Goal: Task Accomplishment & Management: Manage account settings

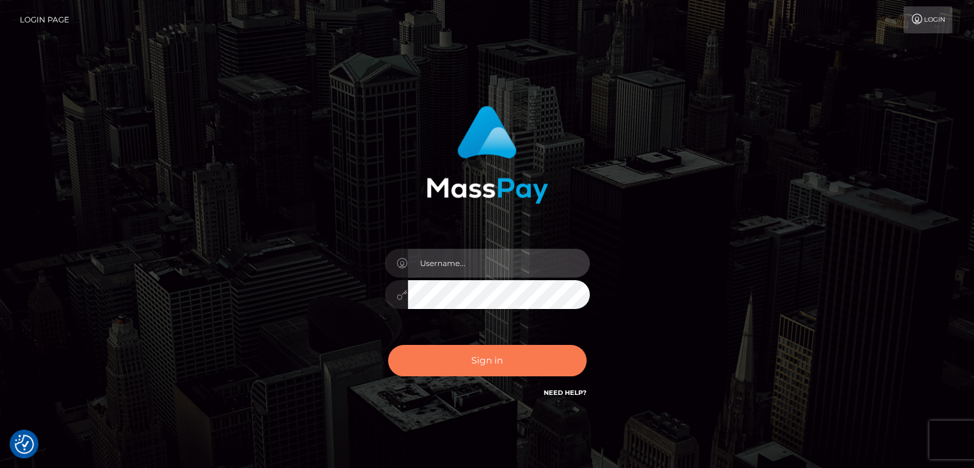
type input "[PERSON_NAME].xcite"
click at [533, 359] on button "Sign in" at bounding box center [487, 360] width 199 height 31
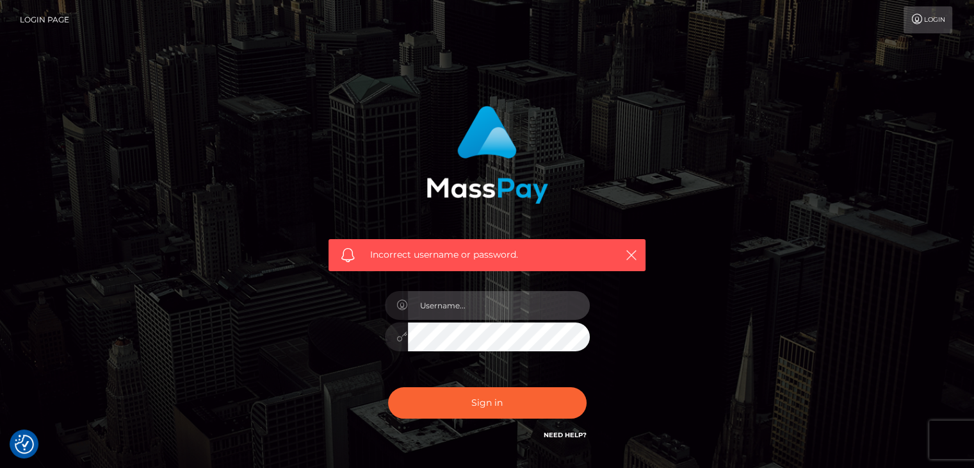
type input "[PERSON_NAME].xcite"
click at [405, 330] on div at bounding box center [487, 334] width 205 height 25
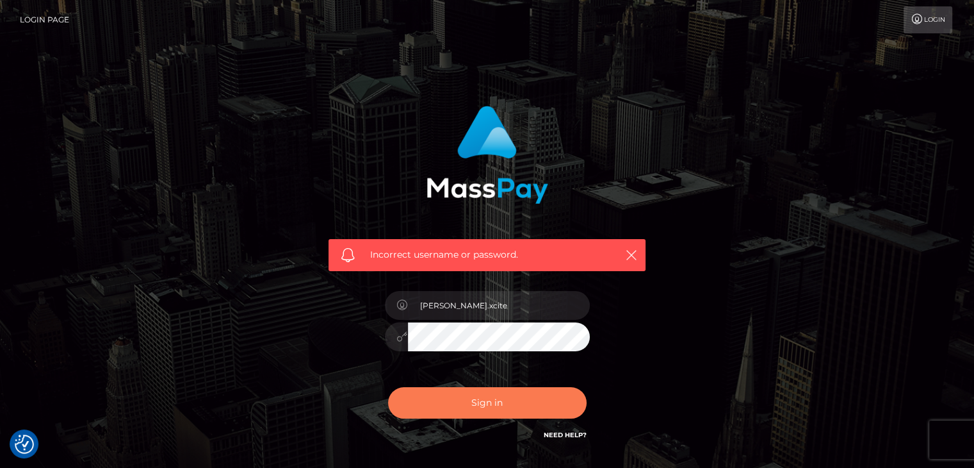
click at [440, 411] on button "Sign in" at bounding box center [487, 402] width 199 height 31
type input "[PERSON_NAME].xcite"
click at [484, 407] on button "Sign in" at bounding box center [487, 402] width 199 height 31
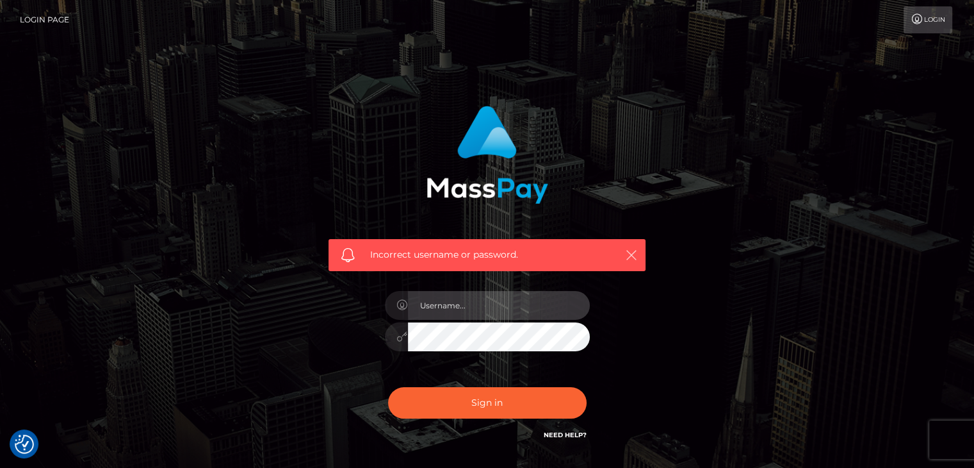
type input "[PERSON_NAME].xcite"
click at [633, 250] on icon "button" at bounding box center [631, 254] width 13 height 13
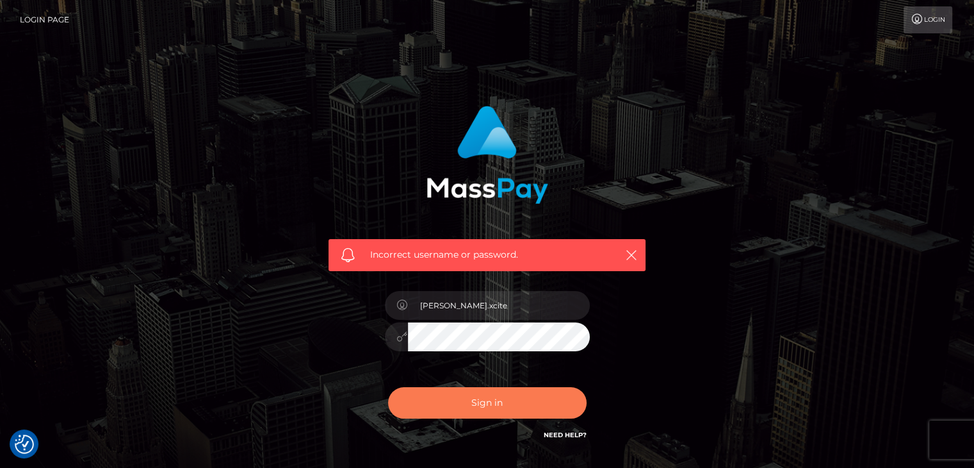
click at [505, 400] on button "Sign in" at bounding box center [487, 402] width 199 height 31
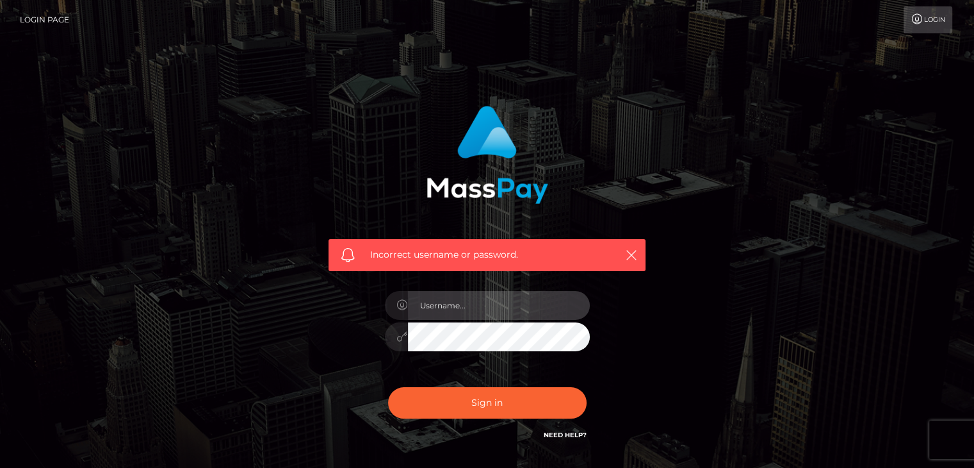
type input "[PERSON_NAME].xcite"
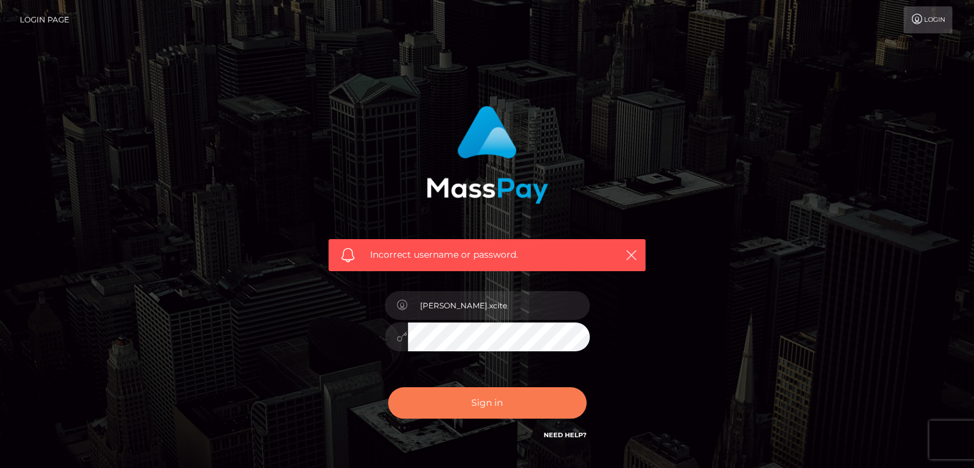
click at [505, 400] on button "Sign in" at bounding box center [487, 402] width 199 height 31
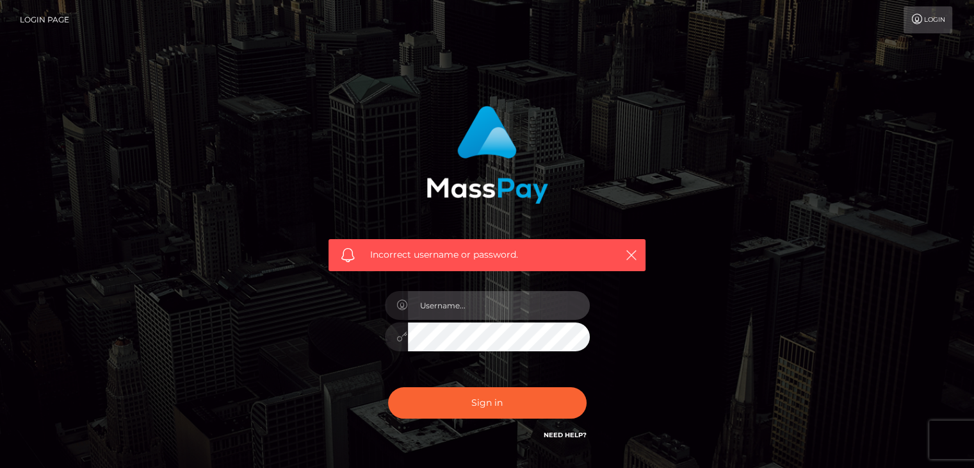
type input "[PERSON_NAME].xcite"
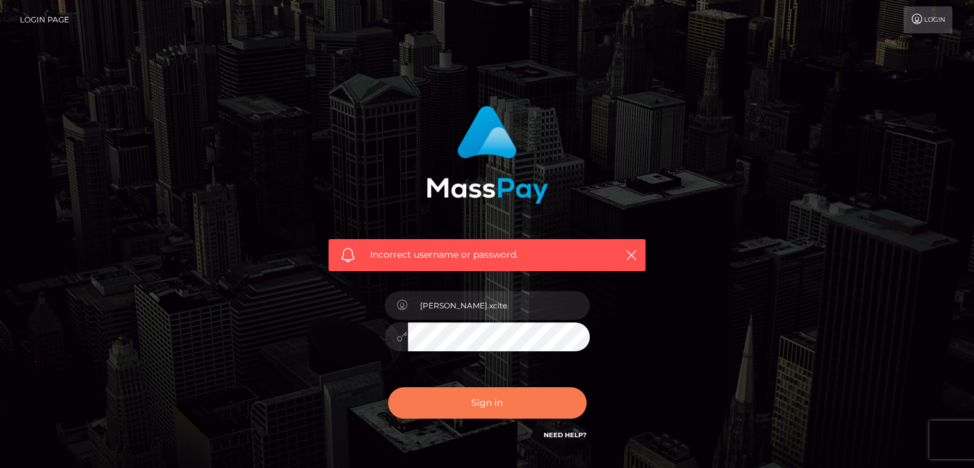
click at [505, 400] on button "Sign in" at bounding box center [487, 402] width 199 height 31
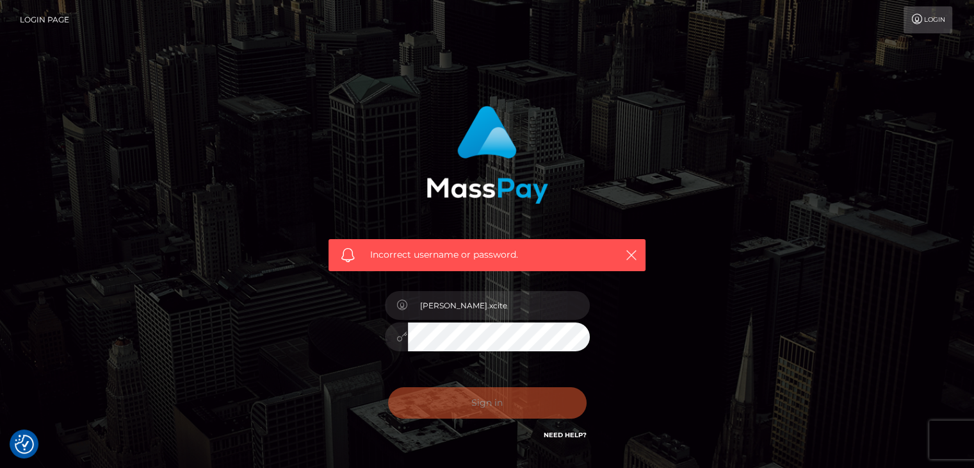
click at [505, 400] on div "Sign in Need Help?" at bounding box center [487, 407] width 224 height 57
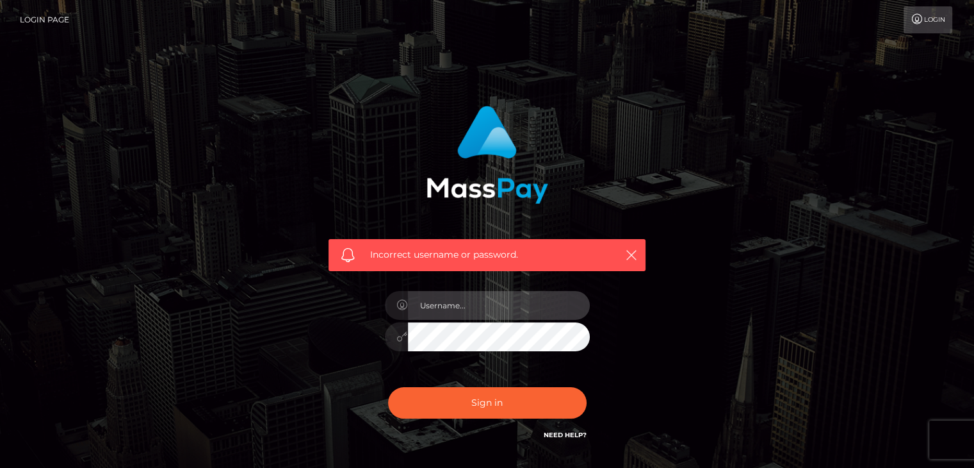
type input "[PERSON_NAME].xcite"
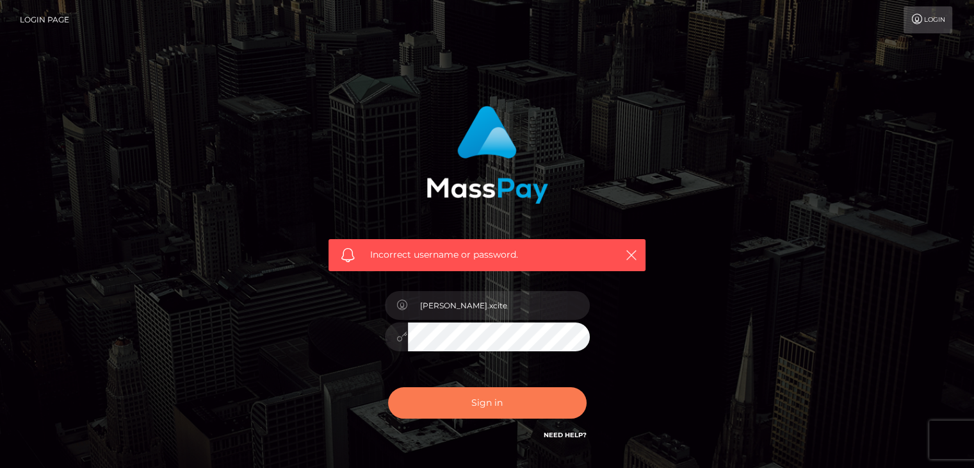
click at [505, 400] on button "Sign in" at bounding box center [487, 402] width 199 height 31
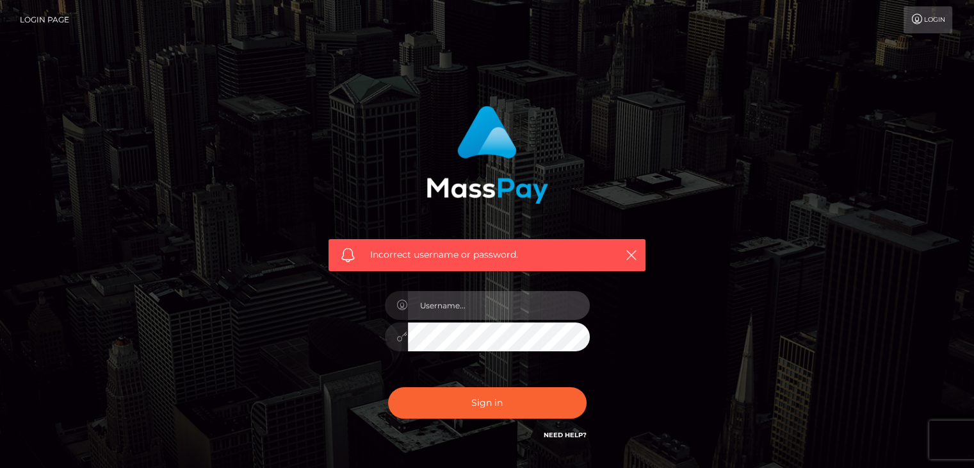
type input "[PERSON_NAME].xcite"
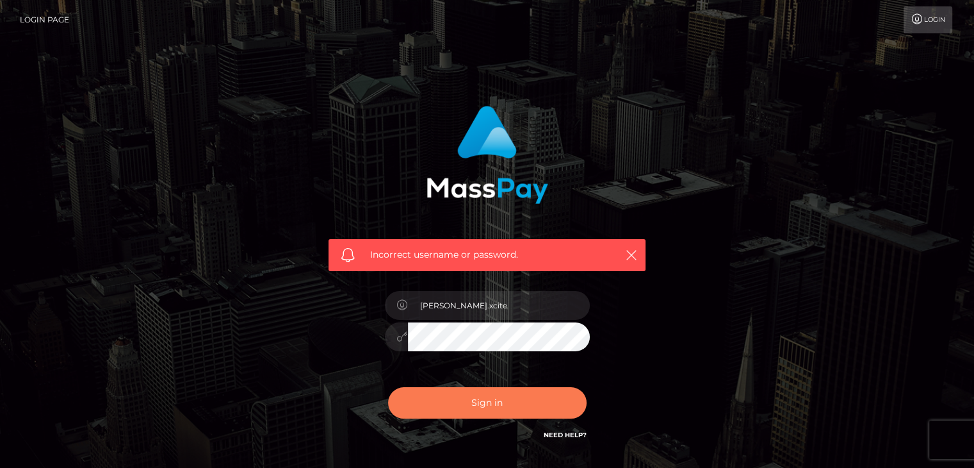
click at [505, 400] on button "Sign in" at bounding box center [487, 402] width 199 height 31
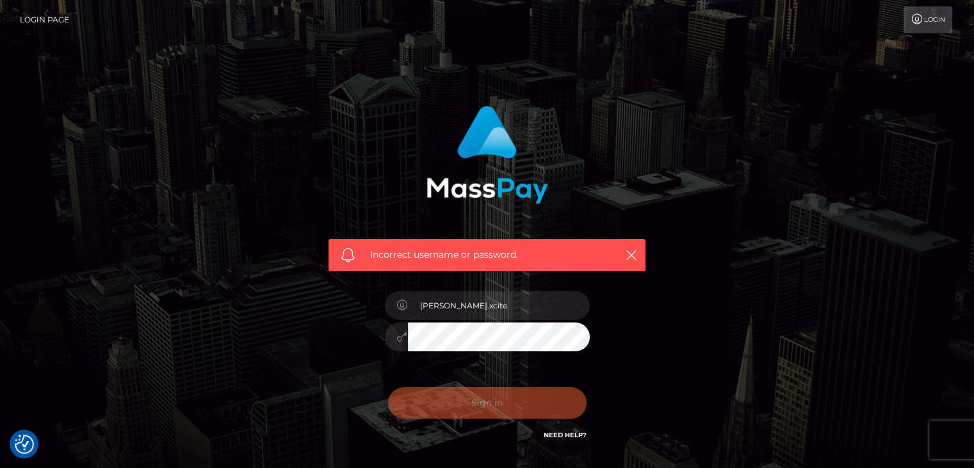
click at [505, 400] on div "Sign in Need Help?" at bounding box center [487, 407] width 224 height 57
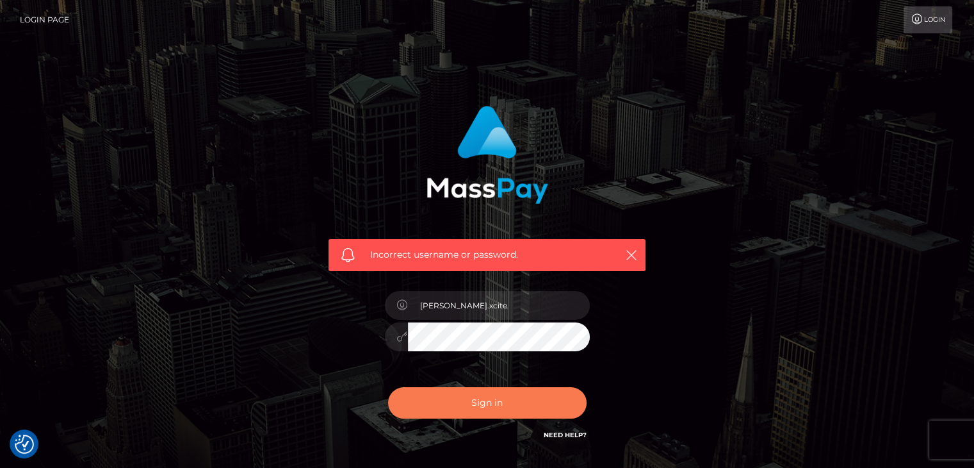
click at [505, 400] on button "Sign in" at bounding box center [487, 402] width 199 height 31
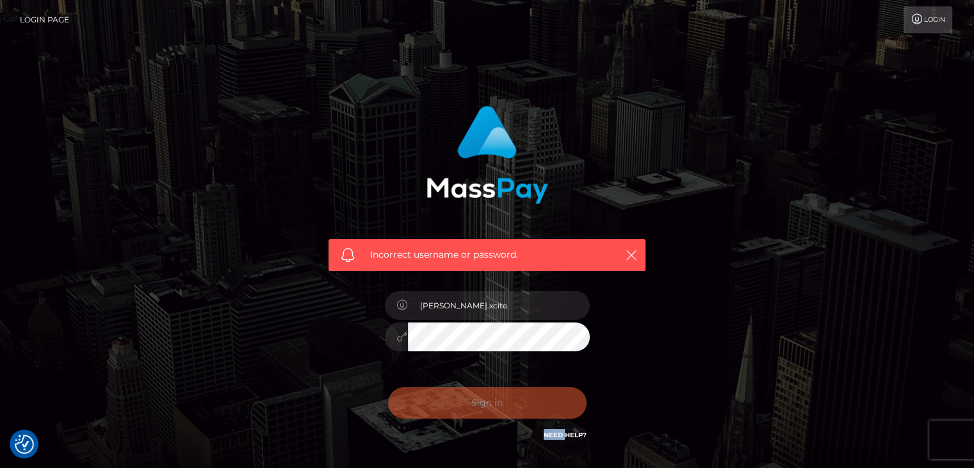
click at [505, 400] on div "0cAFcWeA6VMz8btKLgFpNv3E_FDTHLCiTSzIxReIjr4e6oAne2MEFol8uKDmQHxUnUhILv3NVc4g06p…" at bounding box center [487, 407] width 224 height 57
drag, startPoint x: 0, startPoint y: 0, endPoint x: 505, endPoint y: 400, distance: 644.6
click at [505, 400] on div "0cAFcWeA7h--4xcdVADyIPt7xr38pUpayjFeyw1hicnEWQWt_Aez0s21iDvm8SMAajuDCrFI8qn9qvr…" at bounding box center [487, 407] width 224 height 57
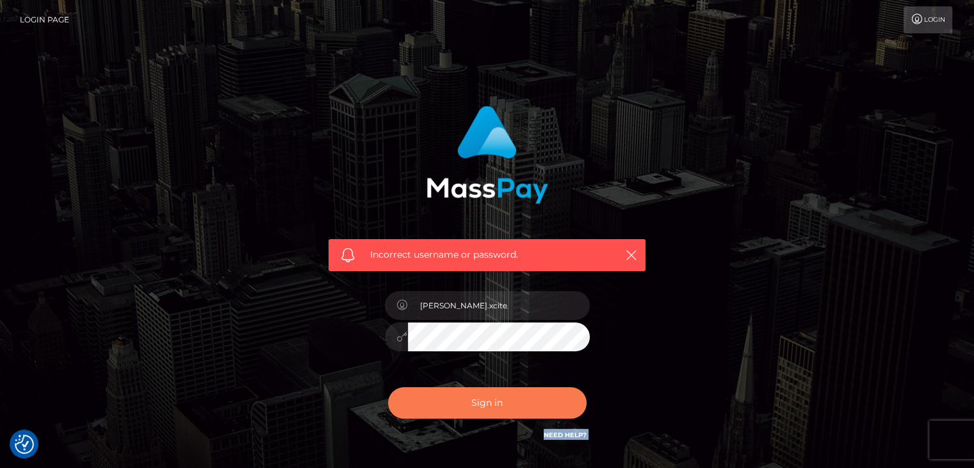
click at [505, 400] on button "Sign in" at bounding box center [487, 402] width 199 height 31
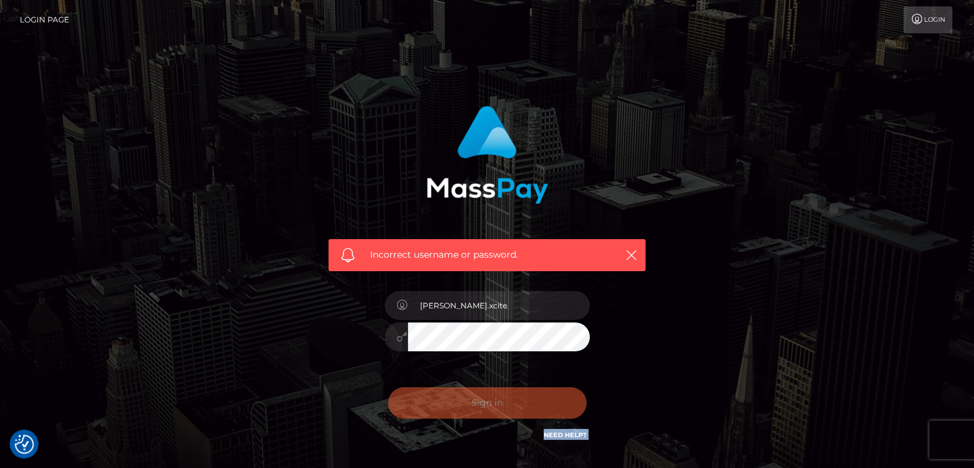
click at [505, 400] on div "0cAFcWeA7h--4xcdVADyIPt7xr38pUpayjFeyw1hicnEWQWt_Aez0s21iDvm8SMAajuDCrFI8qn9qvr…" at bounding box center [487, 407] width 224 height 57
click at [505, 400] on div "0cAFcWeA6TsXgH50642qqneFyIfjXQkwuPg2ohiSW3yE5bAOlt53sWIE3cIq0cf0JGpQZ5N0GrvIUja…" at bounding box center [487, 407] width 224 height 57
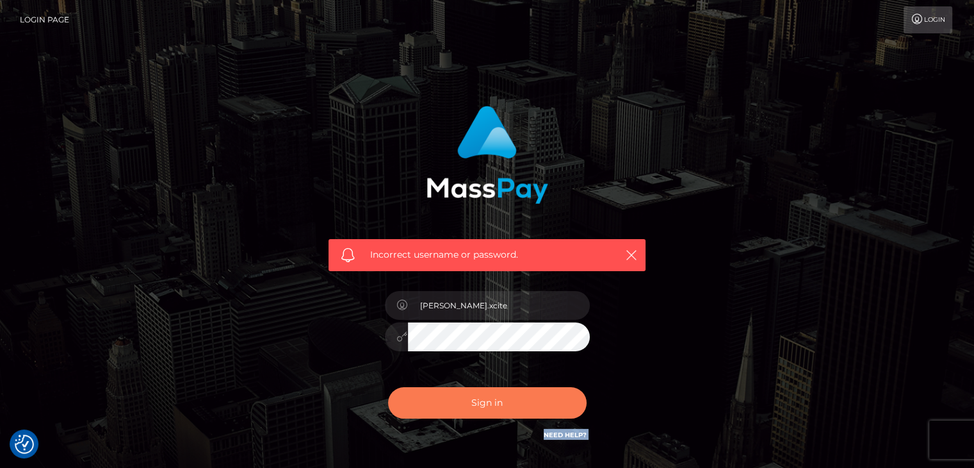
click at [505, 400] on button "Sign in" at bounding box center [487, 402] width 199 height 31
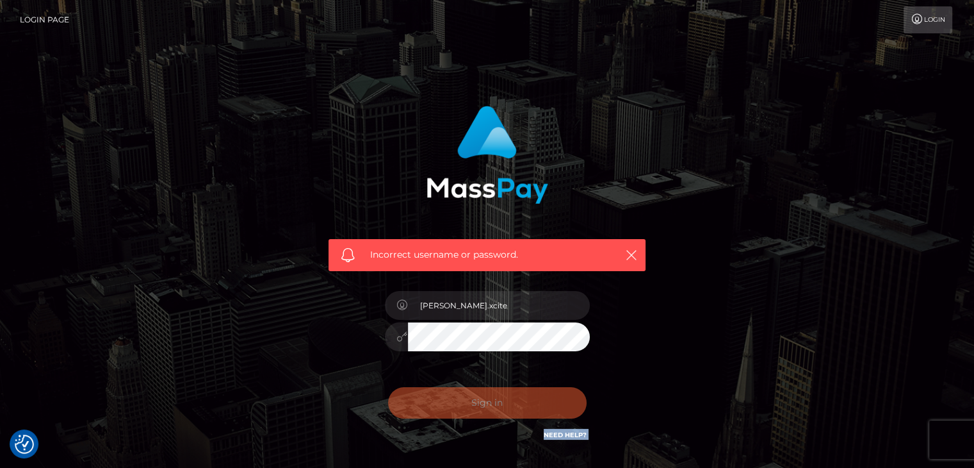
click at [505, 400] on div "0cAFcWeA7gOFVwMOaNVH99fk_Rvs6MYLnjBZur9dlm368OOfXs7LiG0pqrFduElaNcUS9lHD7AZWvBR…" at bounding box center [487, 407] width 224 height 57
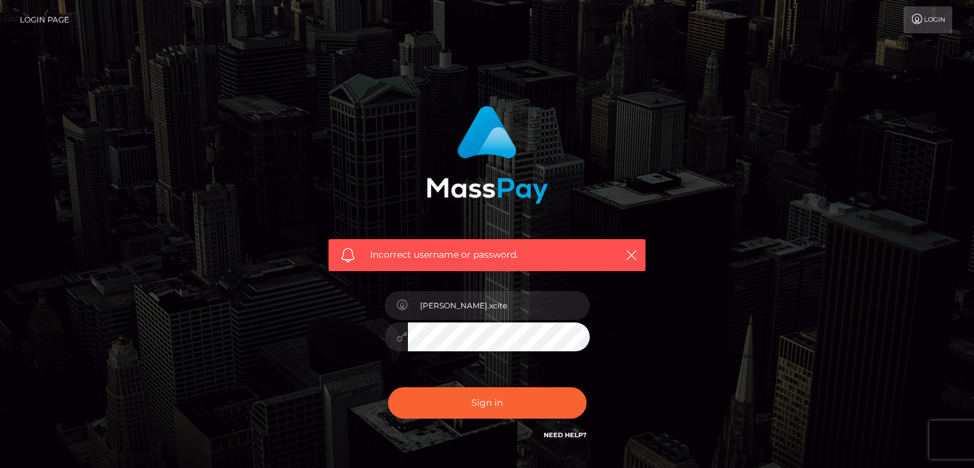
click at [505, 400] on button "Sign in" at bounding box center [487, 402] width 199 height 31
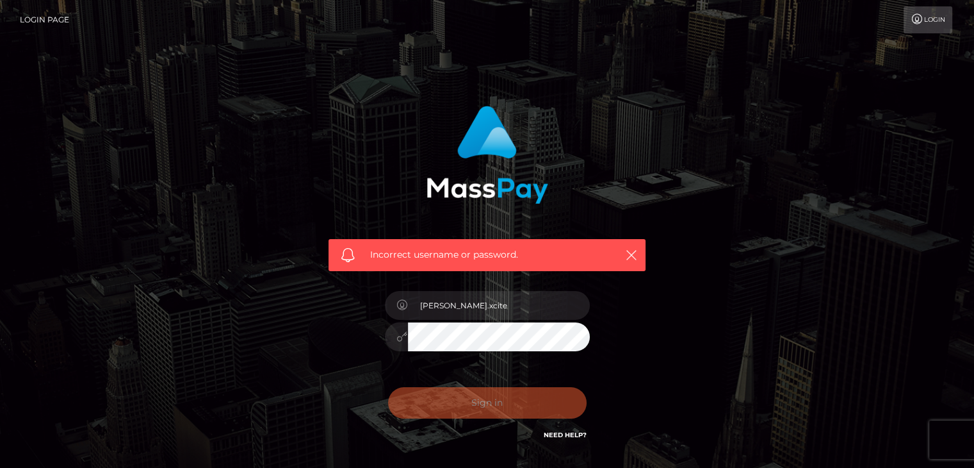
click at [505, 400] on div "Sign in Need Help?" at bounding box center [487, 407] width 224 height 57
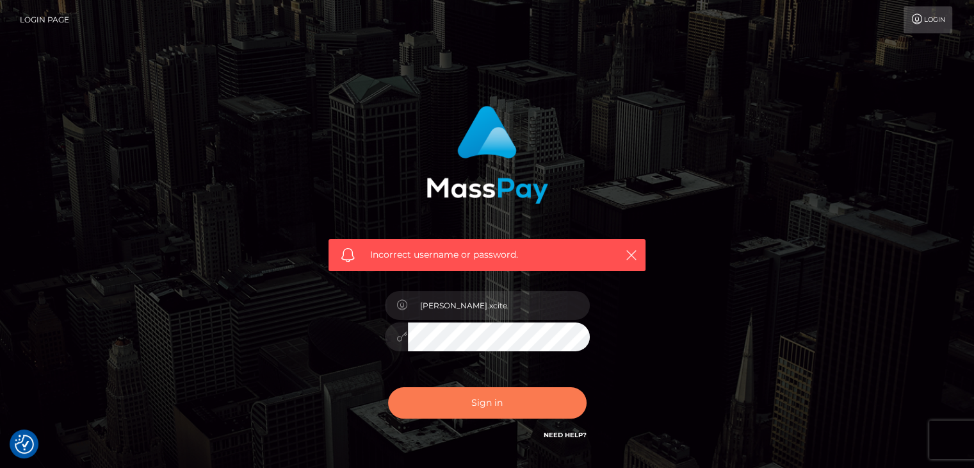
click at [505, 400] on button "Sign in" at bounding box center [487, 402] width 199 height 31
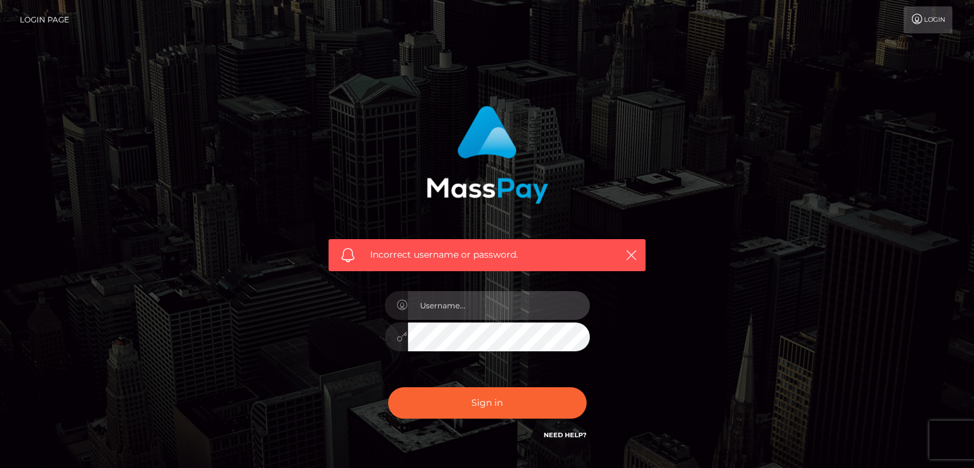
type input "[PERSON_NAME].xcite"
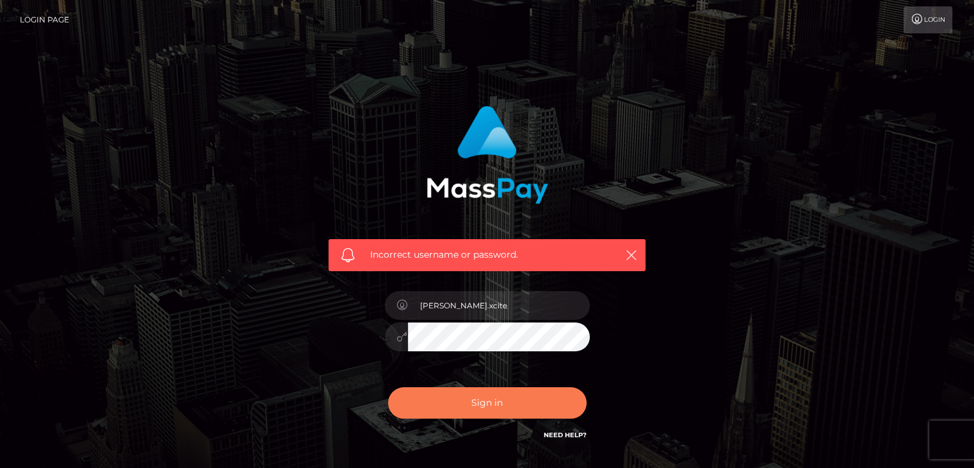
click at [505, 400] on button "Sign in" at bounding box center [487, 402] width 199 height 31
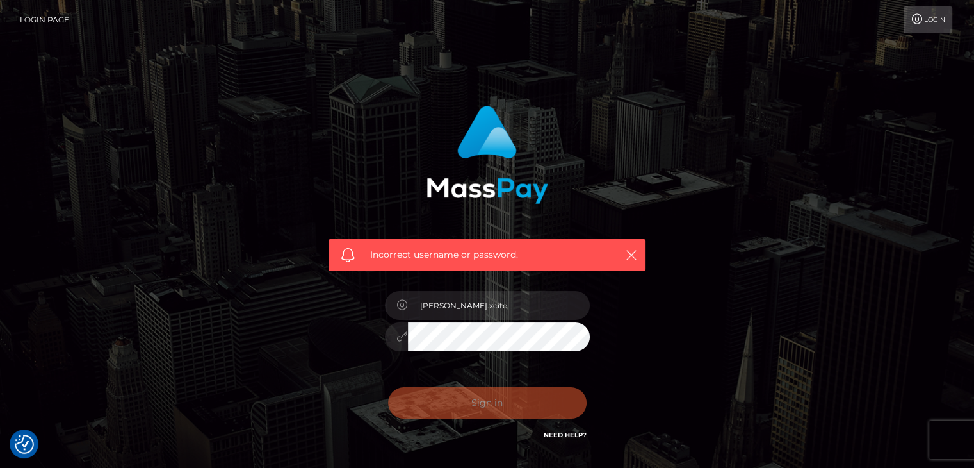
checkbox input "true"
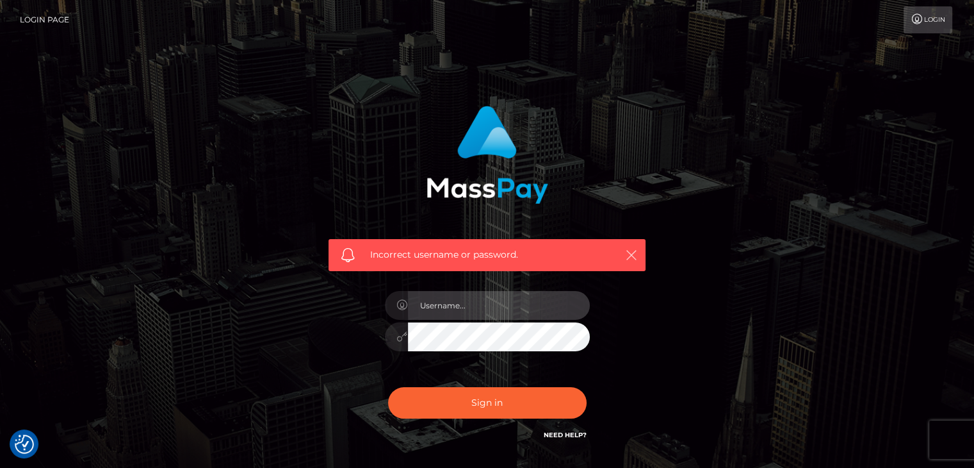
type input "[PERSON_NAME].xcite"
click at [628, 252] on icon "button" at bounding box center [631, 254] width 13 height 13
click at [570, 434] on link "Need Help?" at bounding box center [565, 434] width 43 height 8
click at [730, 334] on div "Incorrect username or password. [PERSON_NAME].xcite" at bounding box center [487, 280] width 730 height 368
